Goal: Complete application form

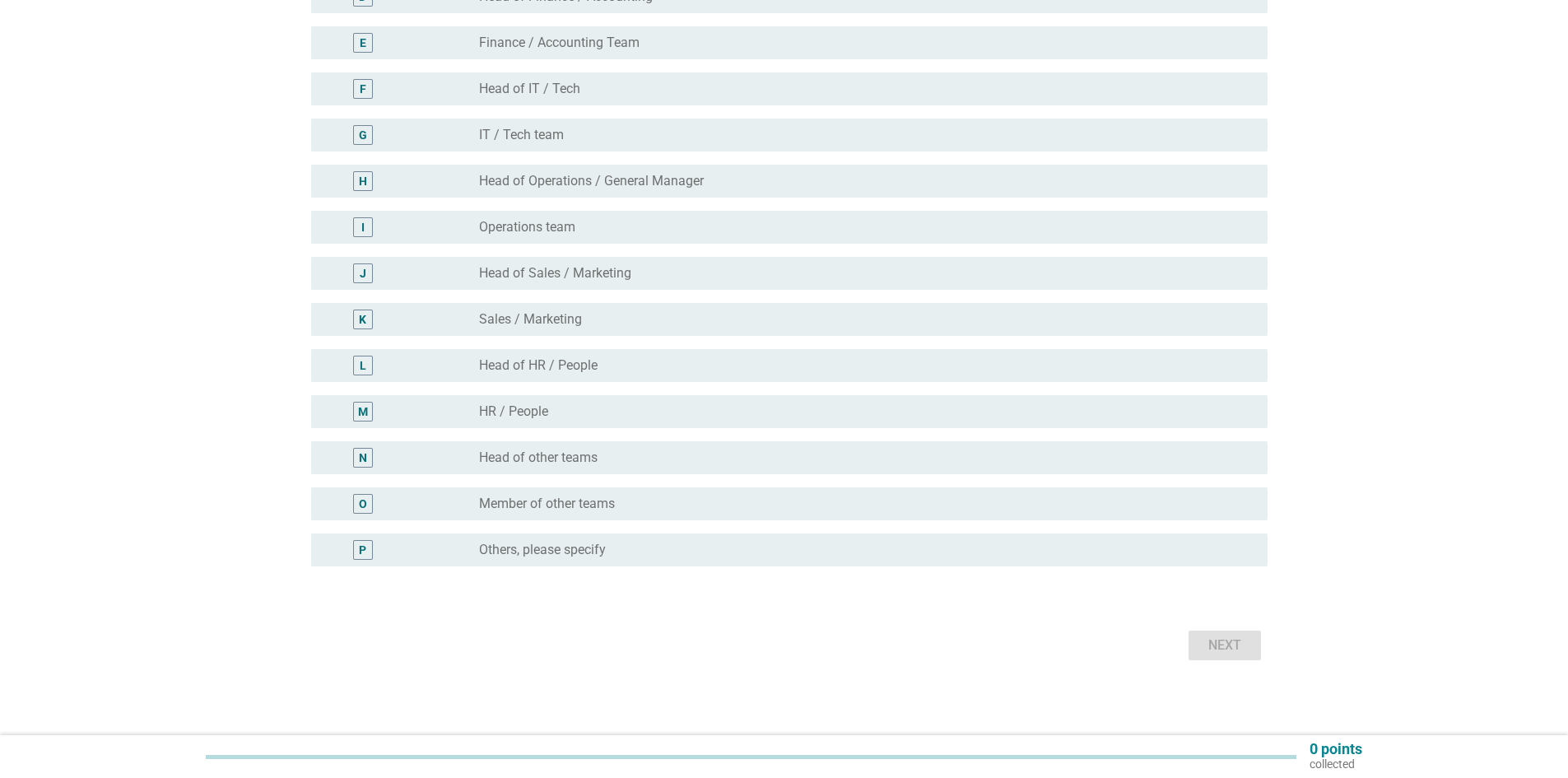
scroll to position [364, 0]
click at [646, 454] on div "radio_button_unchecked Head of other teams" at bounding box center [860, 453] width 763 height 16
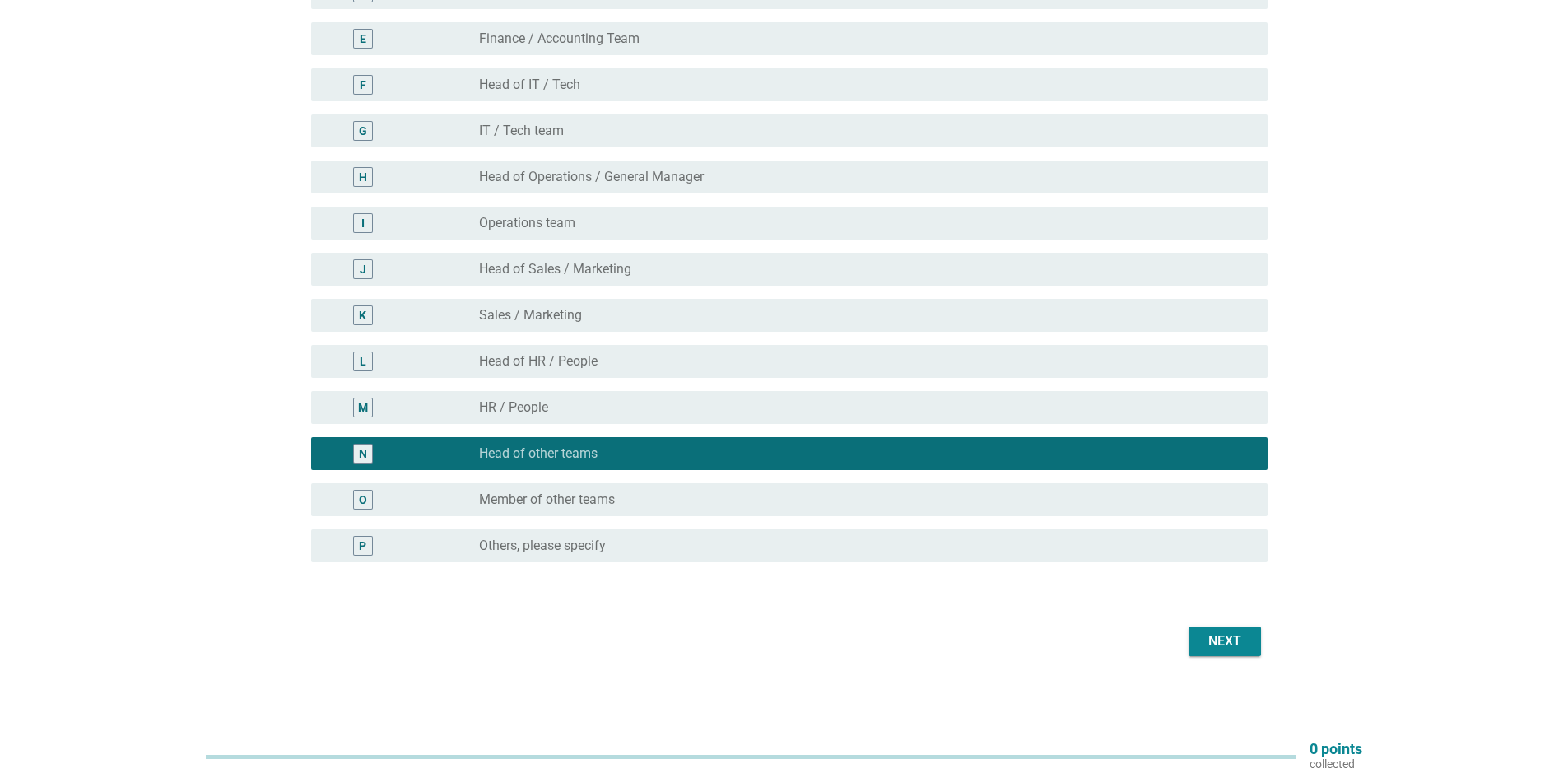
click at [1220, 644] on div "Next" at bounding box center [1225, 641] width 46 height 20
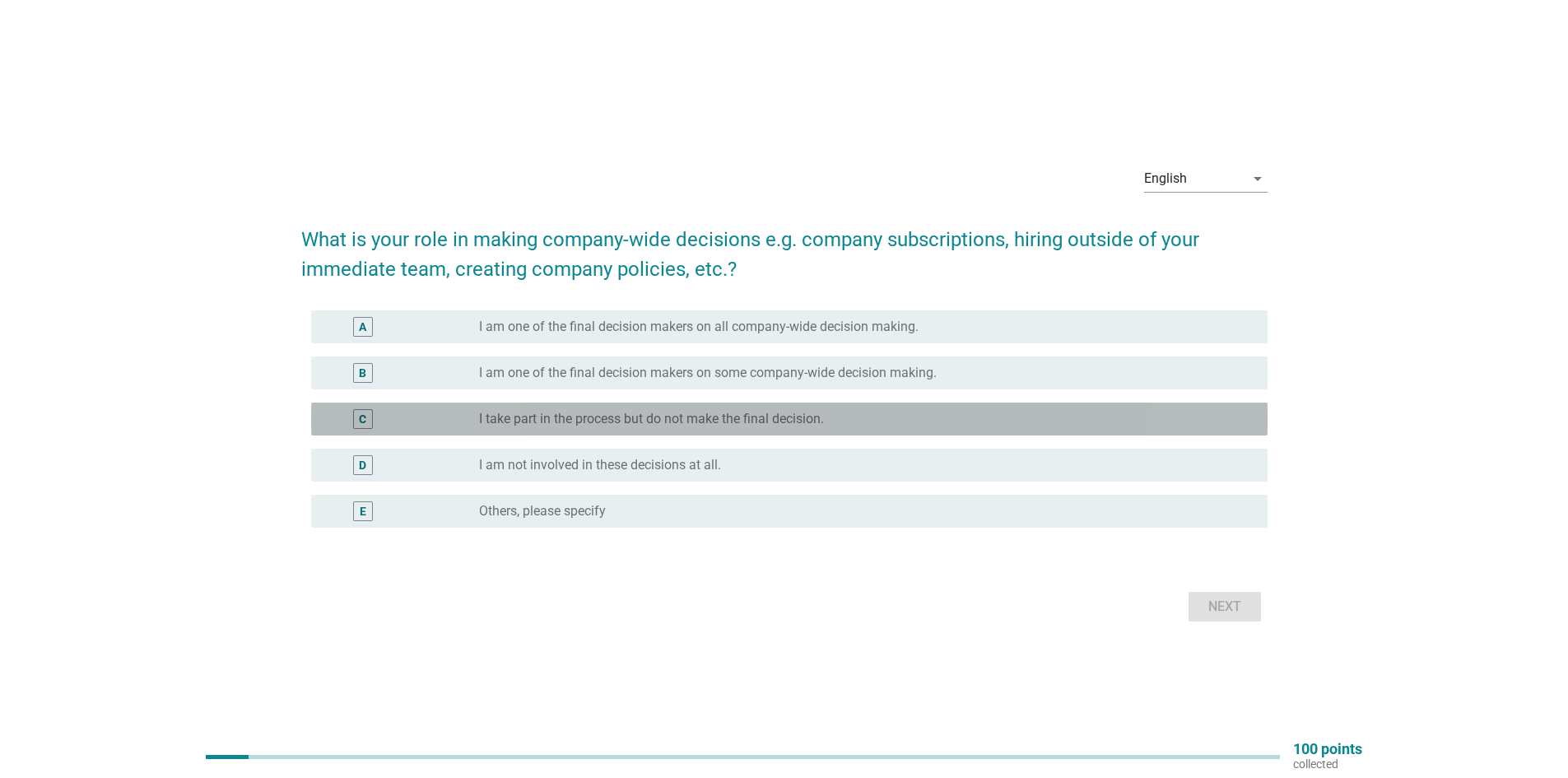
click at [641, 427] on div "radio_button_unchecked I take part in the process but do not make the final dec…" at bounding box center [866, 419] width 776 height 20
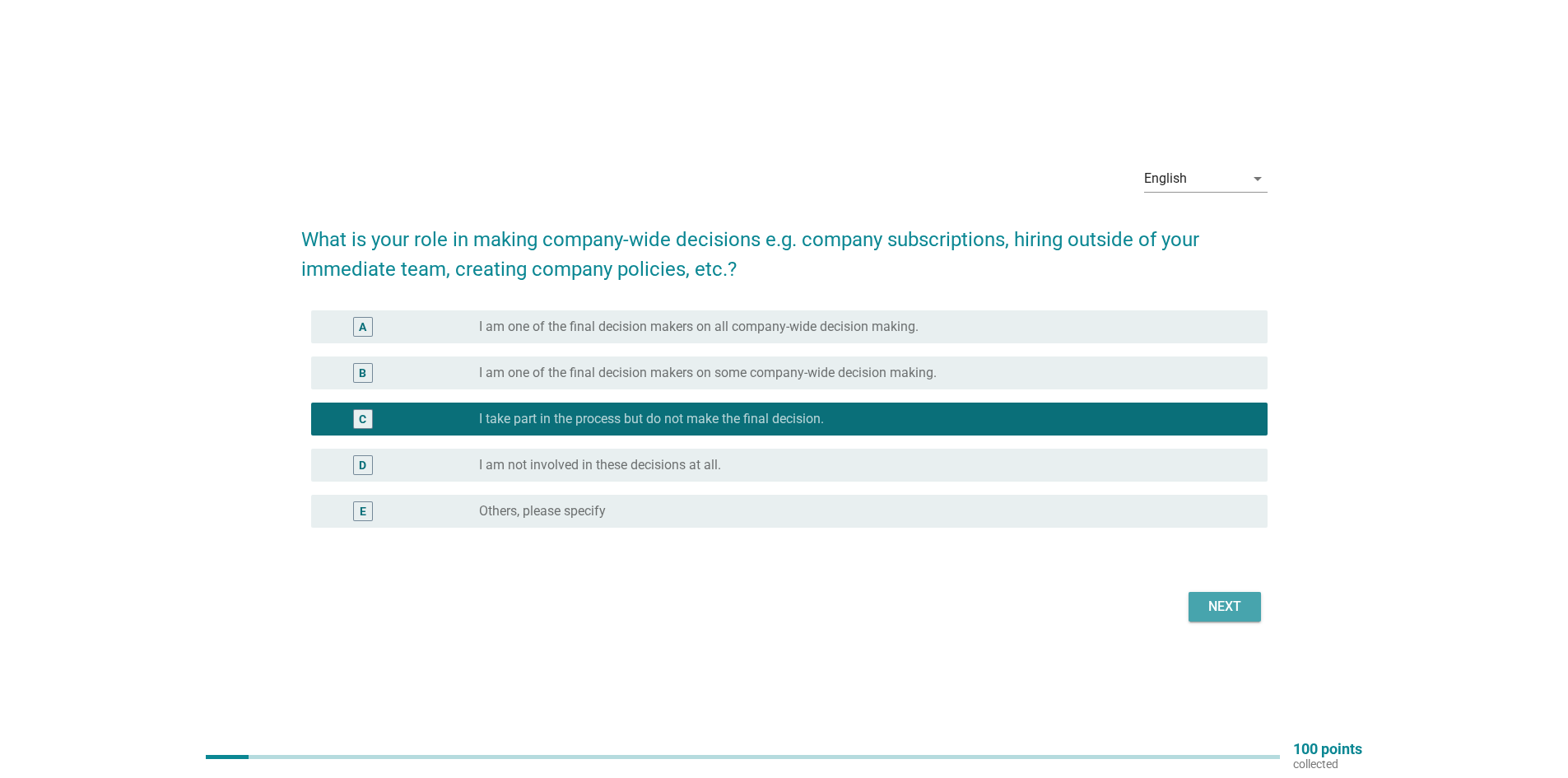
click at [1225, 612] on div "Next" at bounding box center [1225, 607] width 46 height 20
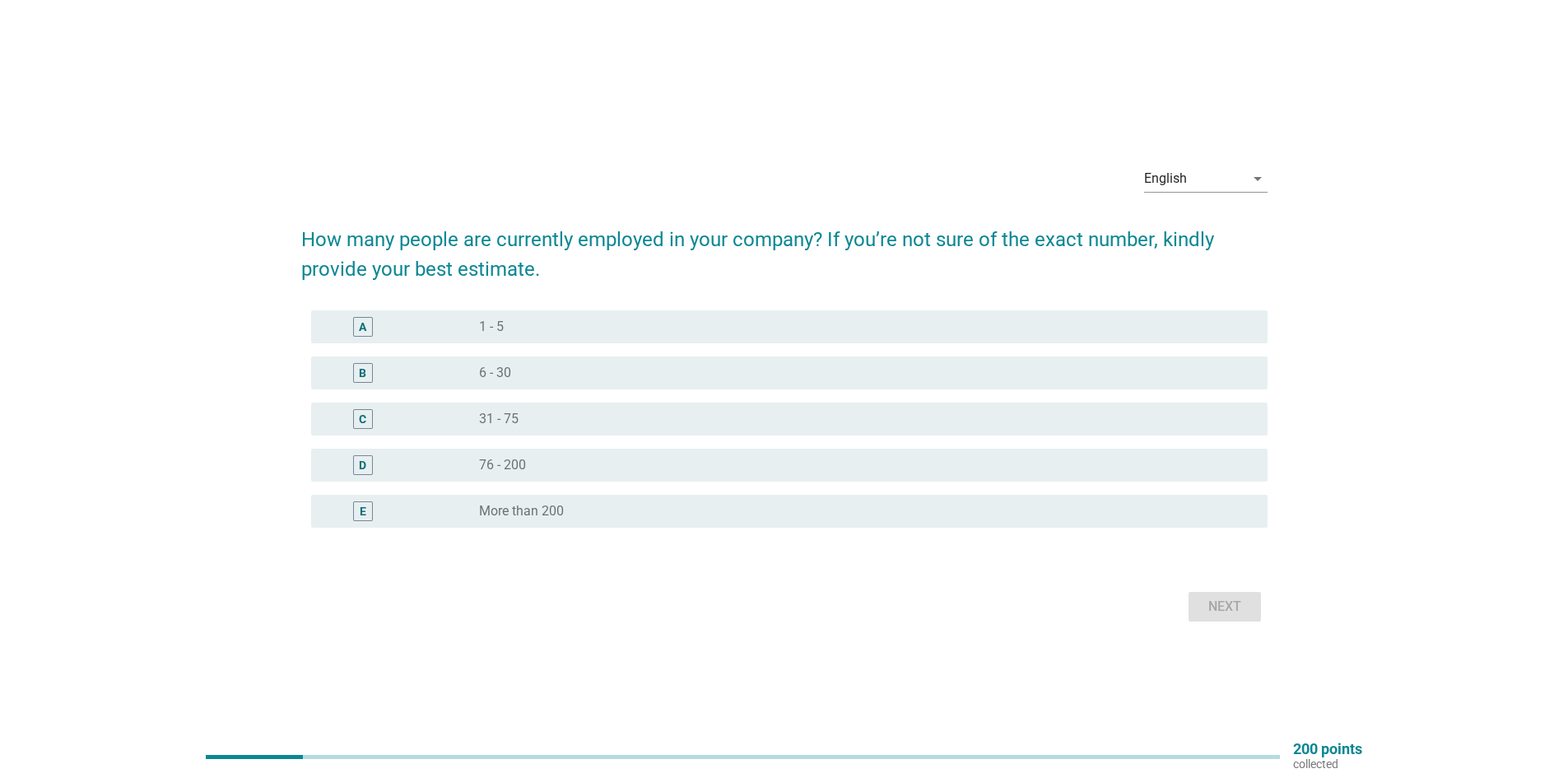
click at [553, 508] on label "More than 200" at bounding box center [521, 511] width 85 height 16
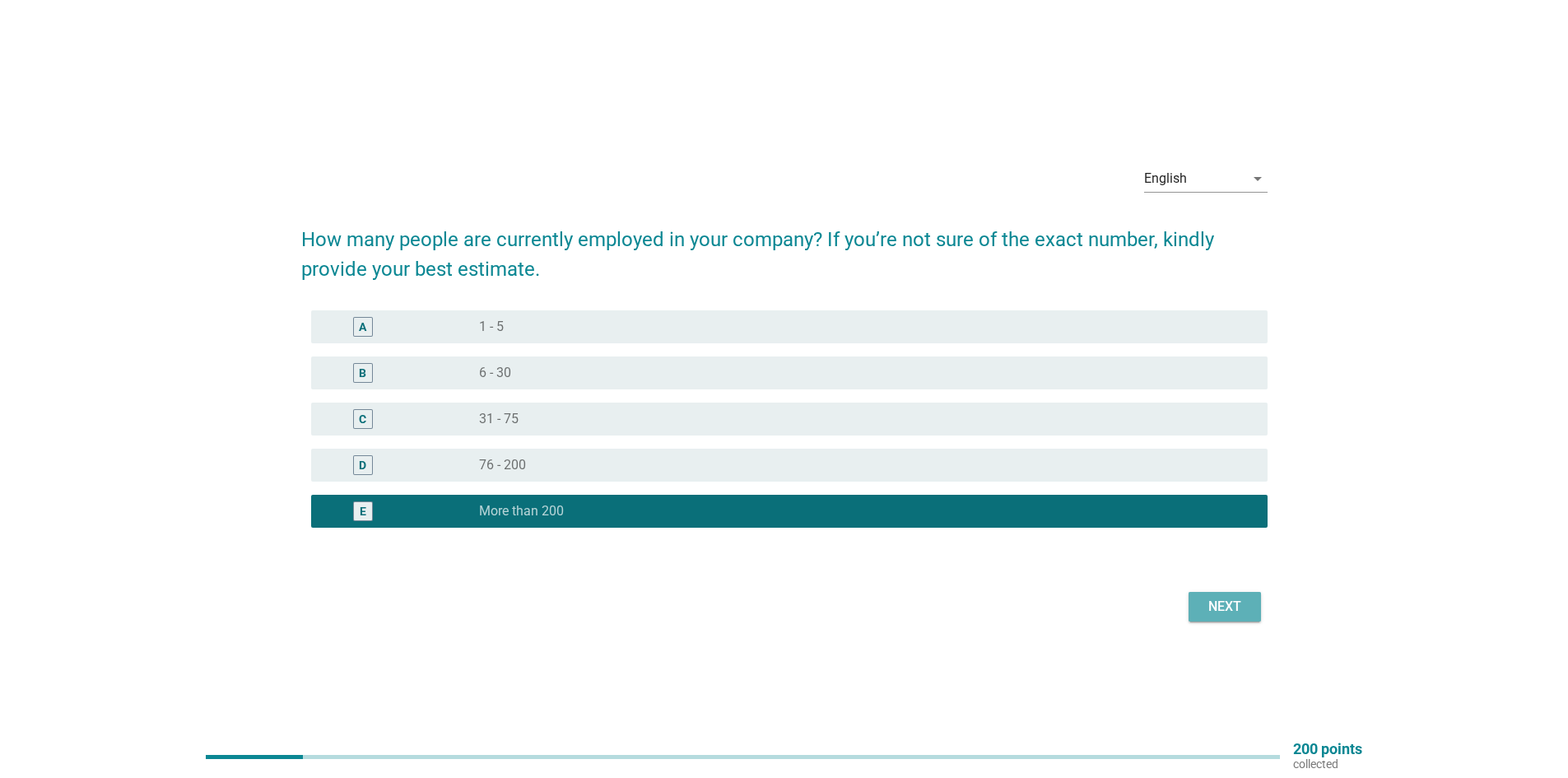
click at [1217, 609] on div "Next" at bounding box center [1225, 607] width 46 height 20
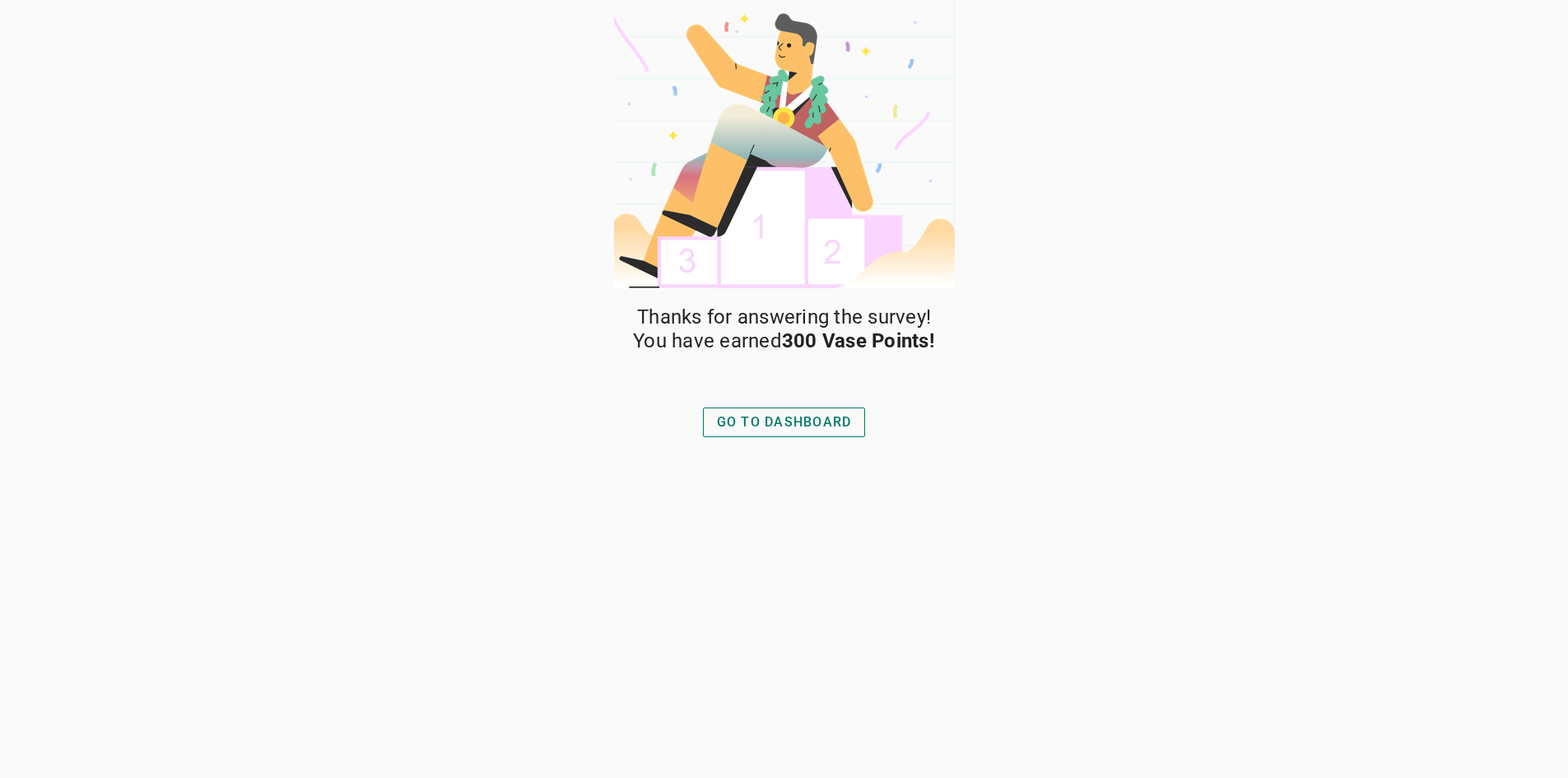
click at [798, 424] on div "GO TO DASHBOARD" at bounding box center [785, 422] width 135 height 20
